Goal: Find specific page/section: Find specific page/section

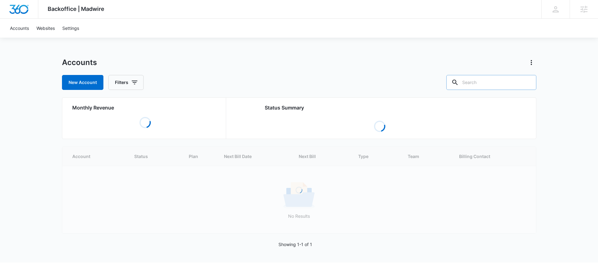
click at [486, 85] on input "text" at bounding box center [491, 82] width 90 height 15
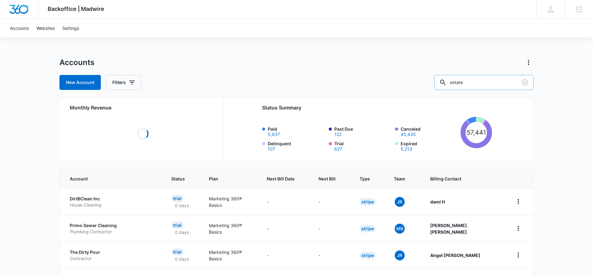
type input "estate"
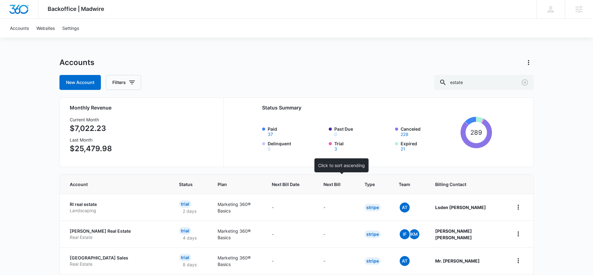
click at [341, 183] on span "Next Bill" at bounding box center [332, 184] width 17 height 7
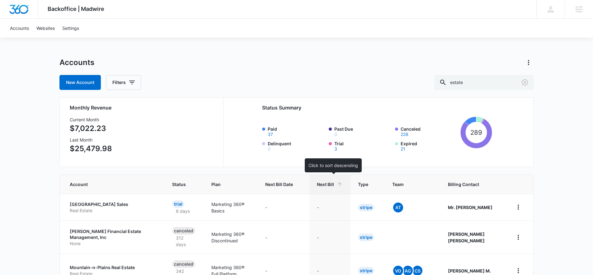
click at [332, 183] on span "Next Bill" at bounding box center [325, 184] width 17 height 7
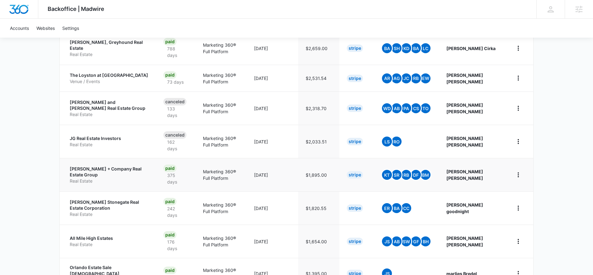
scroll to position [196, 0]
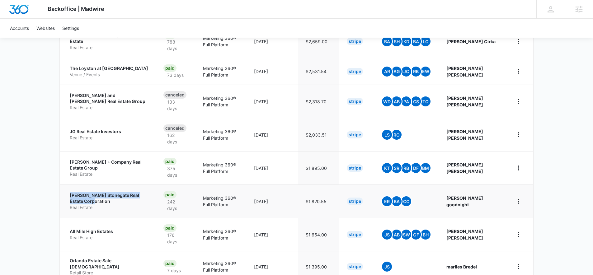
drag, startPoint x: 69, startPoint y: 195, endPoint x: 118, endPoint y: 203, distance: 49.9
click at [118, 203] on td "Hudson Stonegate Real Estate Corporation Real Estate" at bounding box center [108, 201] width 96 height 33
copy p "Hudson Stonegate Real Estate Corporation"
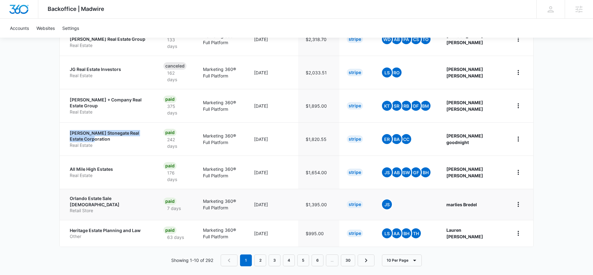
scroll to position [260, 0]
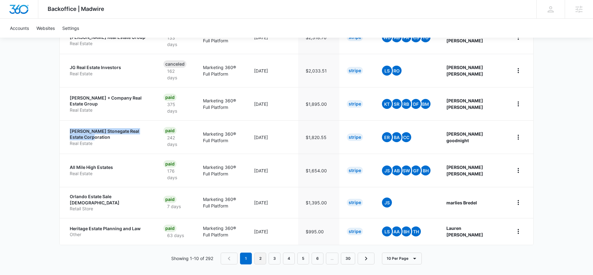
click at [263, 255] on link "2" at bounding box center [260, 259] width 12 height 12
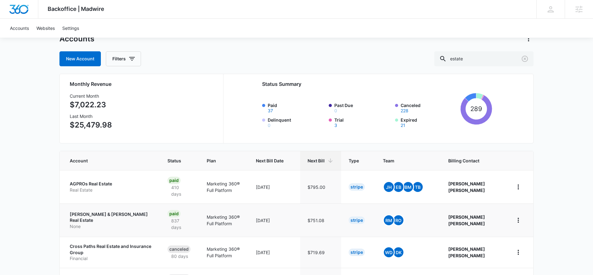
scroll to position [51, 0]
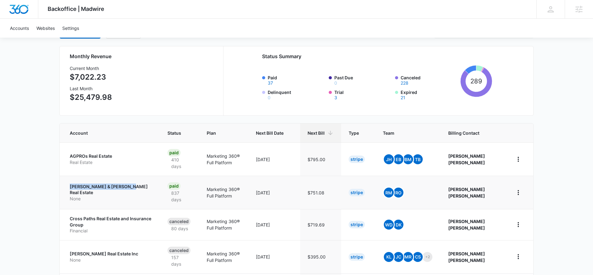
drag, startPoint x: 63, startPoint y: 187, endPoint x: 139, endPoint y: 191, distance: 76.4
click at [139, 191] on td "Brian & Cindy Real Estate None" at bounding box center [110, 192] width 100 height 33
copy p "Brian & Cindy Real Estate"
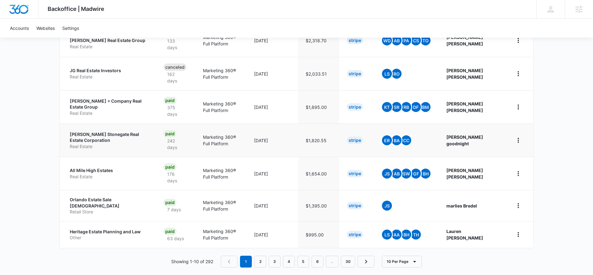
scroll to position [260, 0]
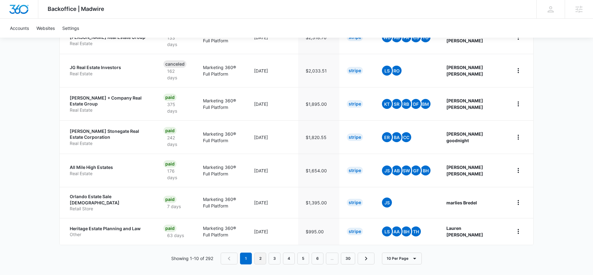
click at [261, 255] on link "2" at bounding box center [260, 259] width 12 height 12
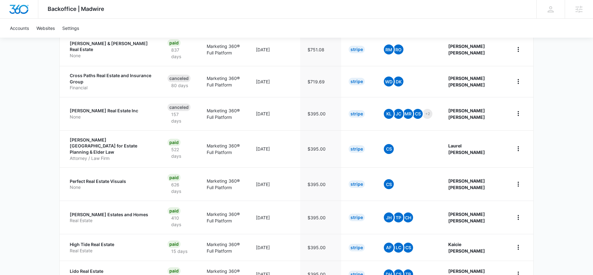
scroll to position [271, 0]
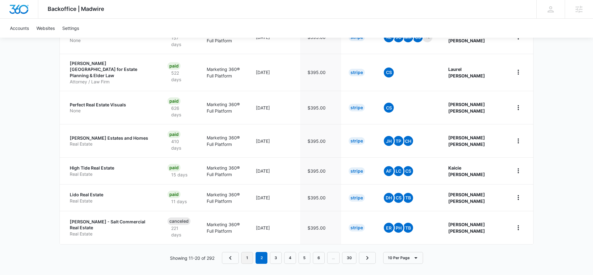
click at [247, 252] on link "1" at bounding box center [247, 258] width 12 height 12
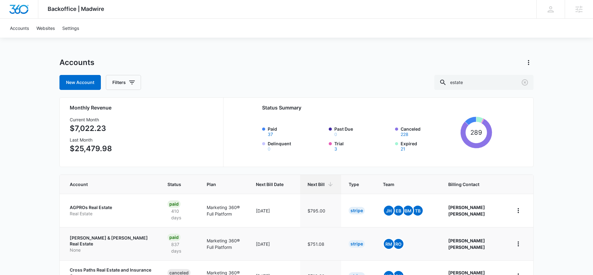
click at [248, 251] on td "Marketing 360® Full Platform" at bounding box center [223, 243] width 49 height 33
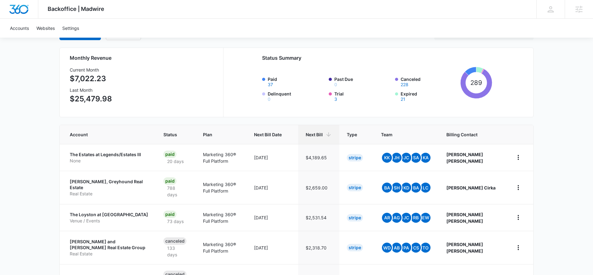
scroll to position [115, 0]
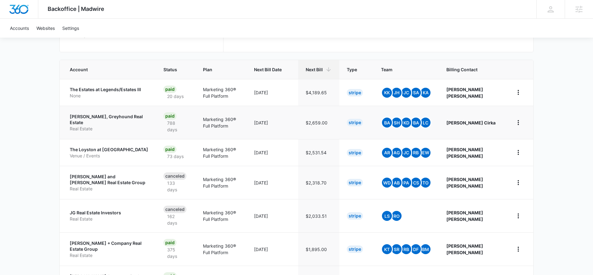
drag, startPoint x: 66, startPoint y: 116, endPoint x: 99, endPoint y: 122, distance: 33.1
click at [99, 122] on td "Jennifer Cirka, Greyhound Real Estate Real Estate" at bounding box center [108, 122] width 96 height 33
copy p "Jennifer Cirka, Greyhound Real Estate"
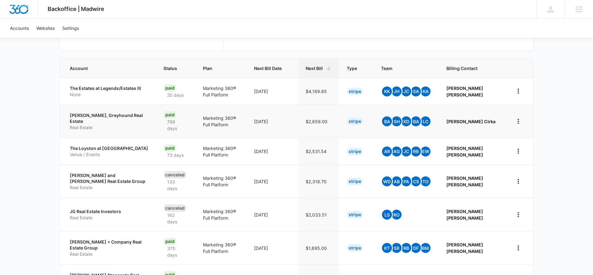
click at [158, 120] on td "Paid 788 days" at bounding box center [176, 121] width 40 height 33
click at [131, 117] on p "Jennifer Cirka, Greyhound Real Estate" at bounding box center [109, 118] width 79 height 12
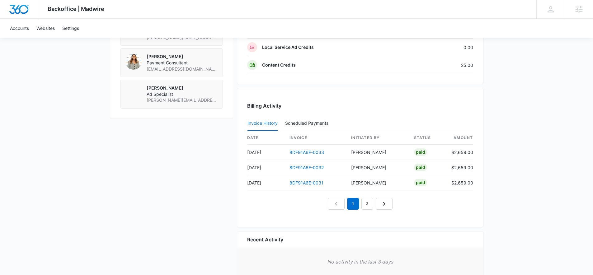
scroll to position [596, 0]
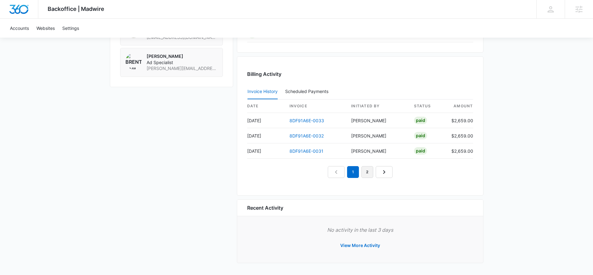
click at [364, 173] on link "2" at bounding box center [368, 172] width 12 height 12
click at [370, 174] on link "3" at bounding box center [375, 172] width 12 height 12
click at [375, 174] on nav "1 2 3 4" at bounding box center [360, 172] width 93 height 12
click at [378, 174] on link "4" at bounding box center [382, 172] width 12 height 12
click at [388, 176] on link "5" at bounding box center [389, 172] width 12 height 12
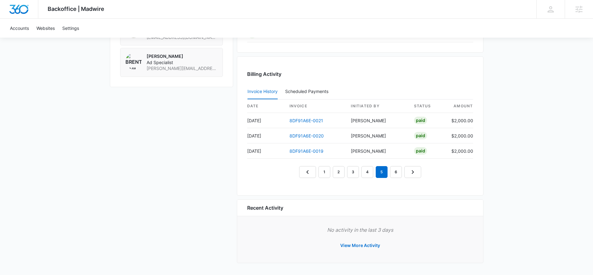
click at [388, 176] on nav "1 2 3 4 5 6" at bounding box center [360, 172] width 122 height 12
click at [395, 175] on link "6" at bounding box center [396, 172] width 12 height 12
click at [401, 174] on link "7" at bounding box center [403, 172] width 12 height 12
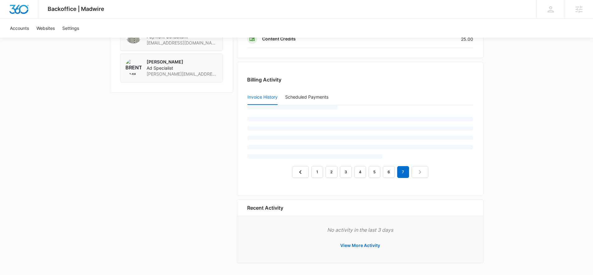
scroll to position [590, 0]
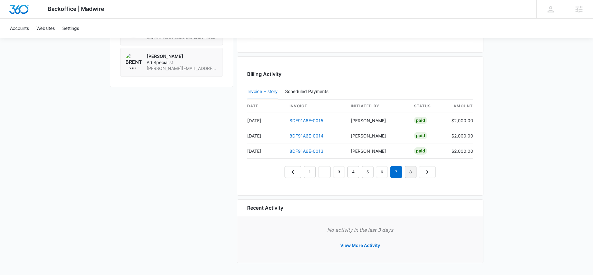
click at [405, 174] on link "8" at bounding box center [411, 172] width 12 height 12
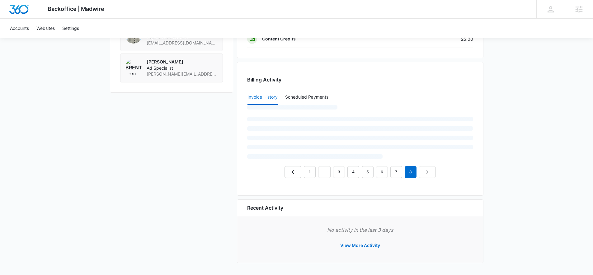
scroll to position [596, 0]
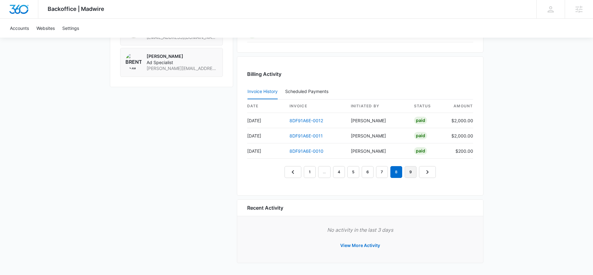
click at [411, 174] on link "9" at bounding box center [411, 172] width 12 height 12
click at [411, 174] on link "10" at bounding box center [411, 172] width 14 height 12
click at [412, 174] on link "11" at bounding box center [411, 172] width 13 height 12
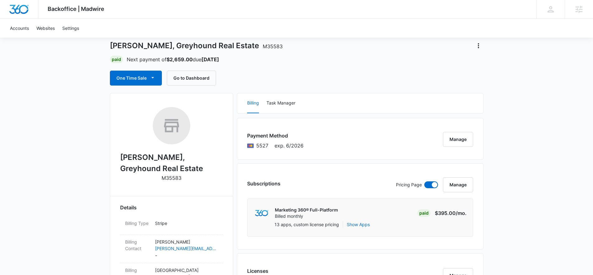
scroll to position [0, 0]
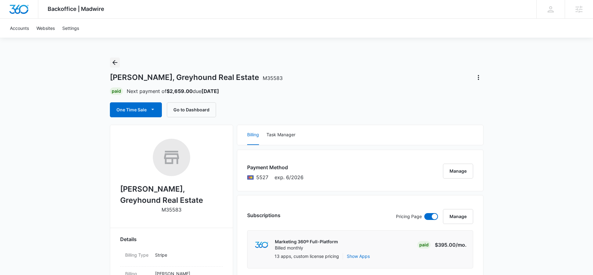
click at [118, 63] on icon "Back" at bounding box center [114, 62] width 7 height 7
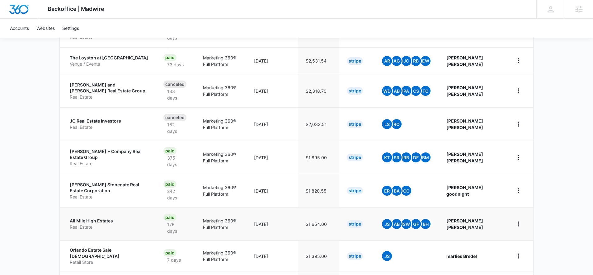
scroll to position [245, 0]
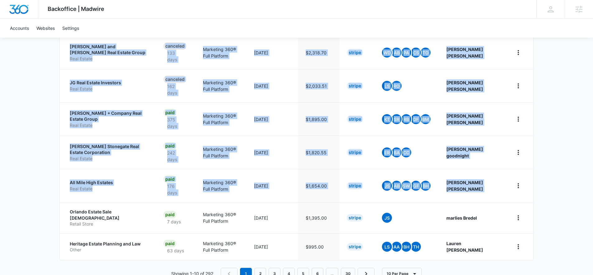
drag, startPoint x: 68, startPoint y: 213, endPoint x: 24, endPoint y: 221, distance: 45.0
click at [22, 226] on div "Backoffice | Madwire Apps Settings NW Nicole White nicole.white@madwire.com My …" at bounding box center [296, 25] width 593 height 540
click at [25, 211] on div "Backoffice | Madwire Apps Settings NW Nicole White nicole.white@madwire.com My …" at bounding box center [296, 25] width 593 height 540
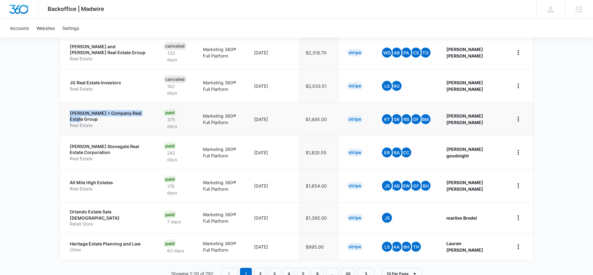
drag, startPoint x: 69, startPoint y: 112, endPoint x: 97, endPoint y: 119, distance: 29.2
click at [97, 119] on td "Corken + Company Real Estate Group Real Estate" at bounding box center [108, 118] width 96 height 33
copy p "Corken + Company Real Estate Group"
click at [238, 115] on p "Marketing 360® Full Platform" at bounding box center [221, 119] width 36 height 13
click at [136, 114] on p "Corken + Company Real Estate Group" at bounding box center [109, 116] width 79 height 12
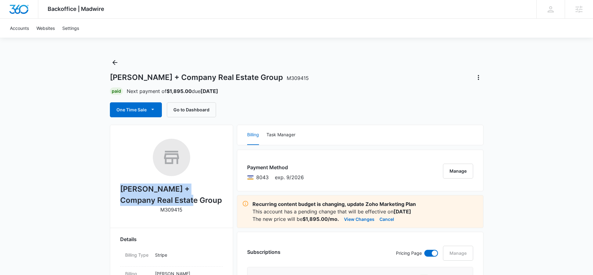
drag, startPoint x: 122, startPoint y: 189, endPoint x: 171, endPoint y: 202, distance: 50.0
click at [171, 202] on h2 "Corken + Company Real Estate Group" at bounding box center [171, 195] width 103 height 22
copy h2 "Corken + Company Real Estate Group"
